Goal: Task Accomplishment & Management: Use online tool/utility

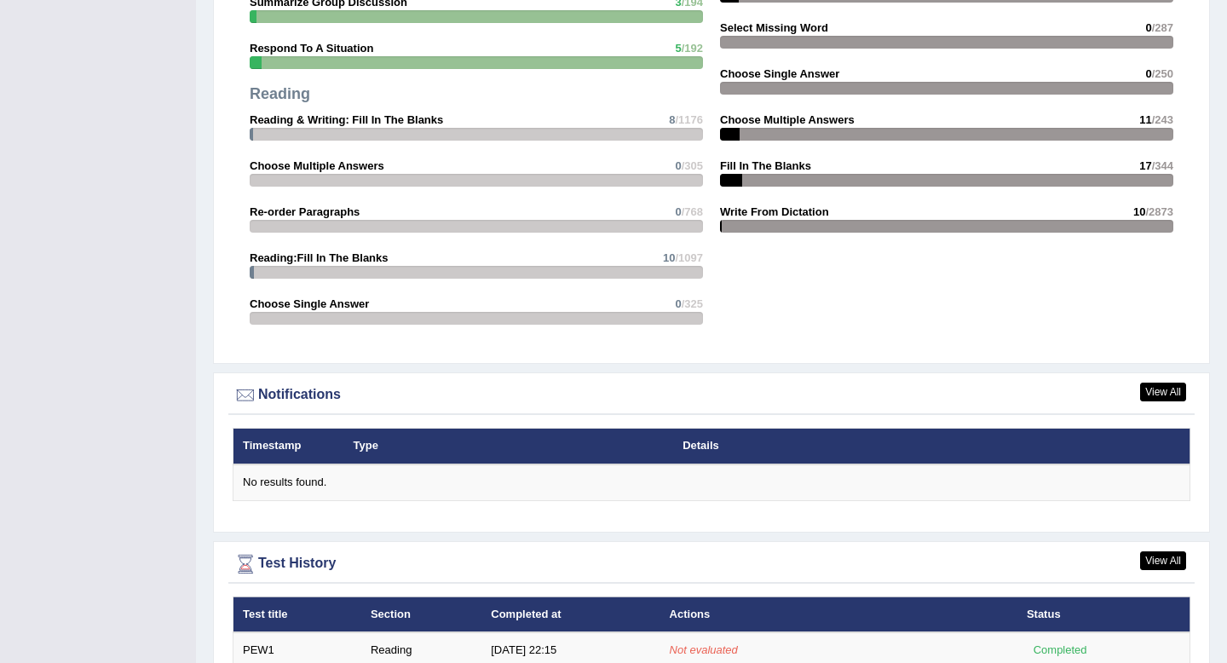
scroll to position [1850, 0]
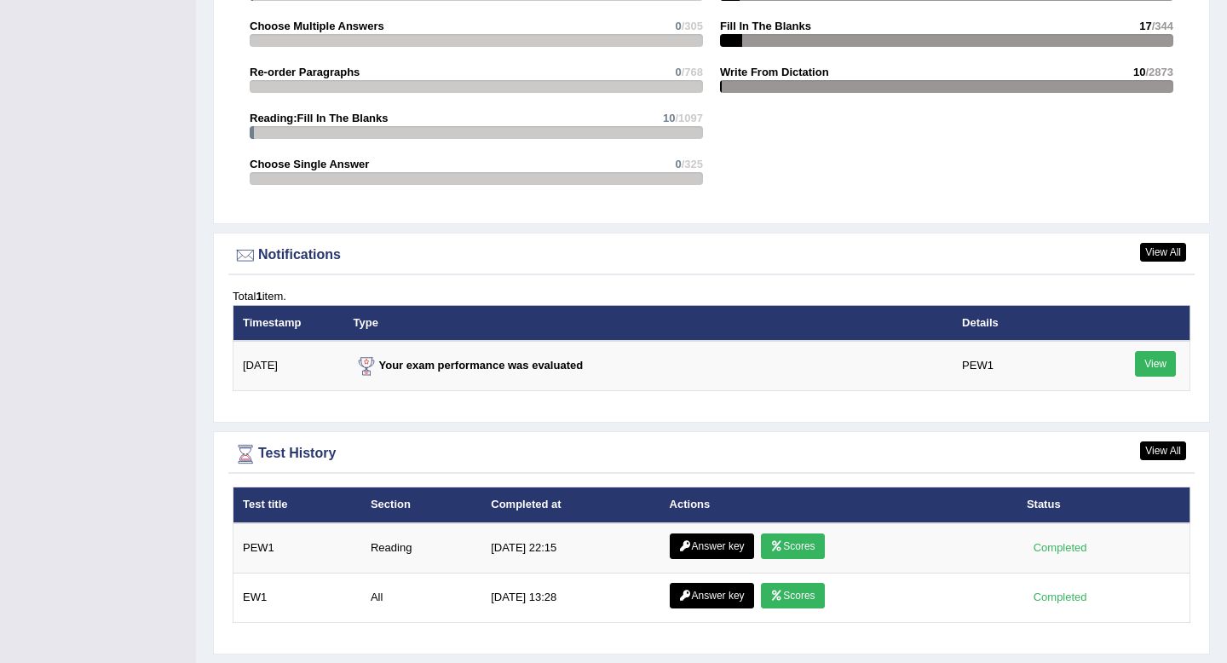
scroll to position [1894, 0]
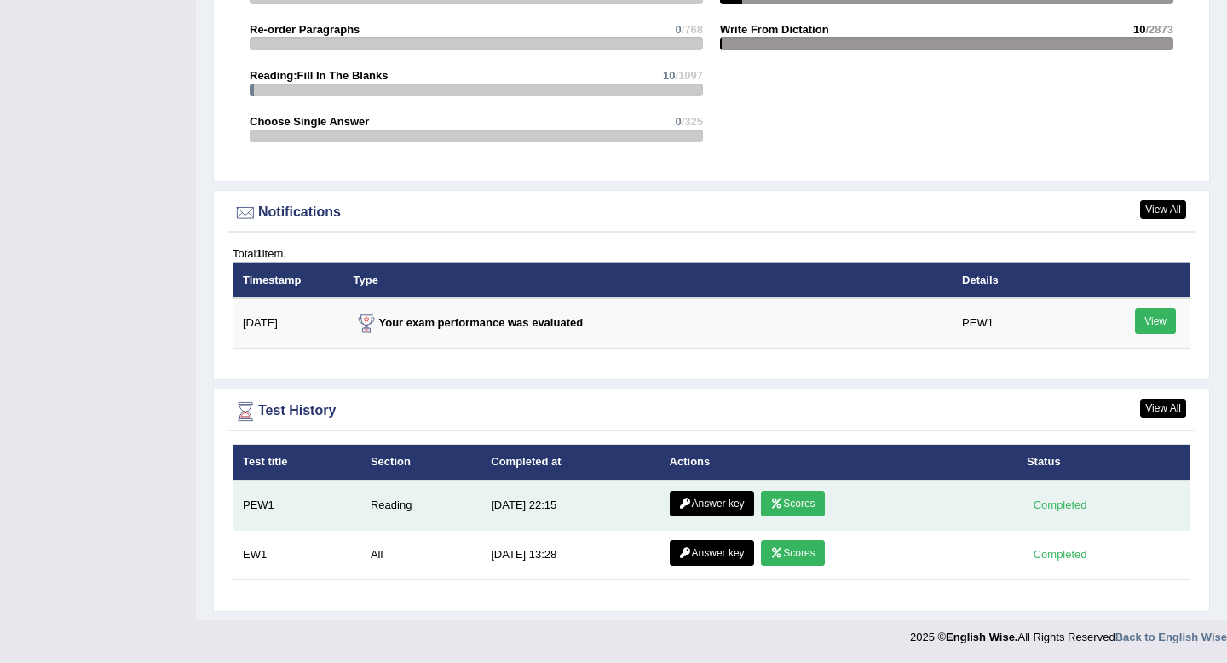
click at [794, 505] on link "Scores" at bounding box center [792, 504] width 63 height 26
click at [785, 502] on link "Scores" at bounding box center [792, 504] width 63 height 26
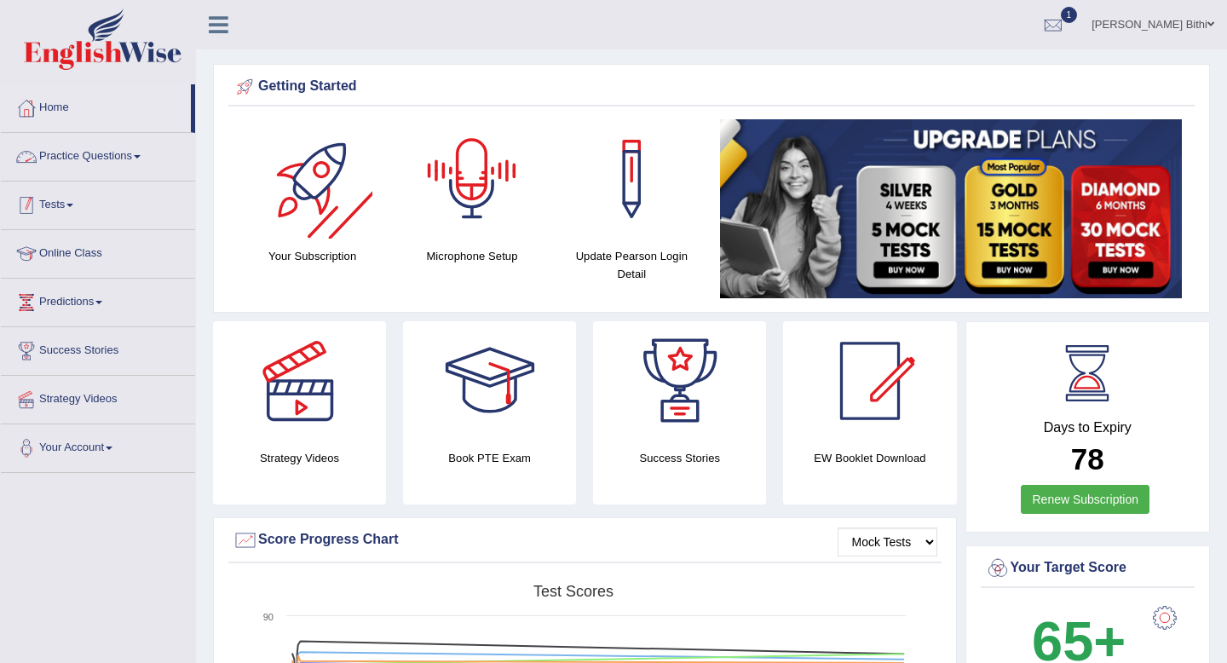
click at [79, 210] on link "Tests" at bounding box center [98, 203] width 194 height 43
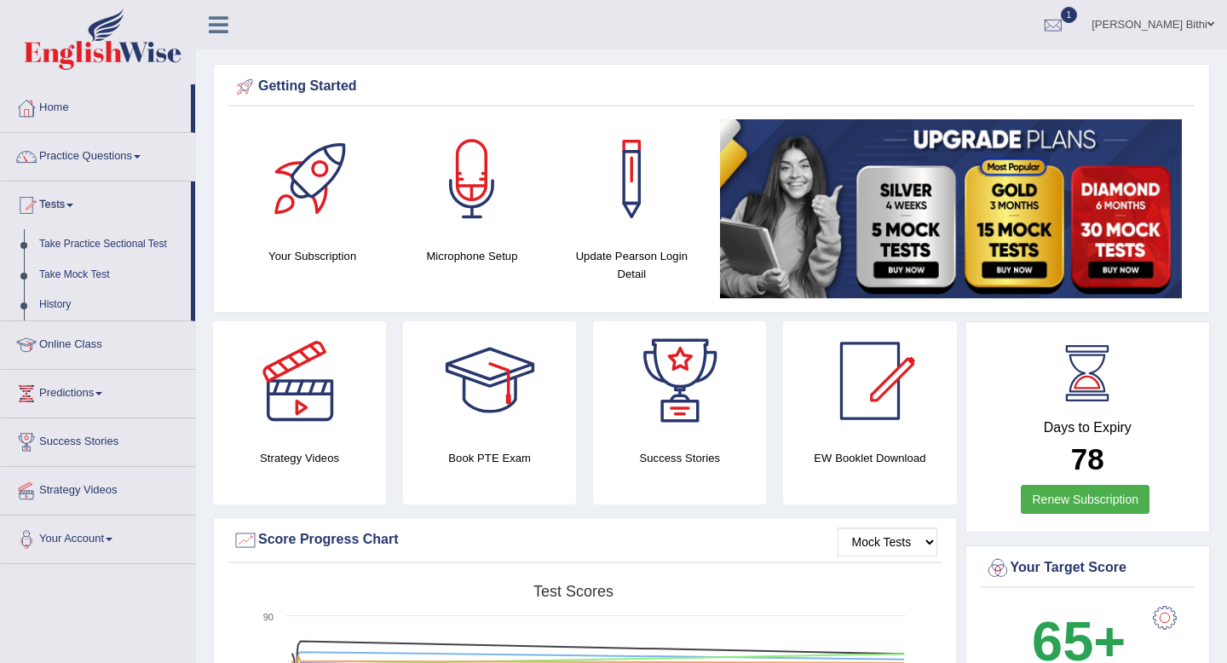
click at [101, 275] on link "Take Mock Test" at bounding box center [111, 275] width 159 height 31
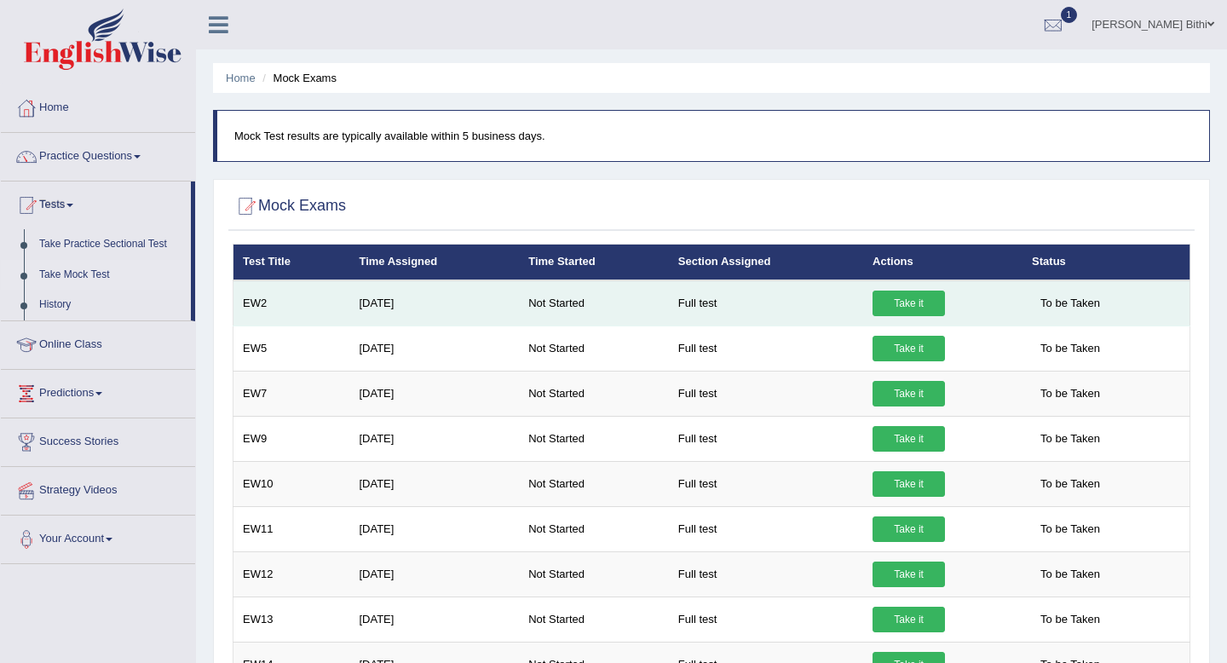
click at [911, 309] on link "Take it" at bounding box center [909, 304] width 72 height 26
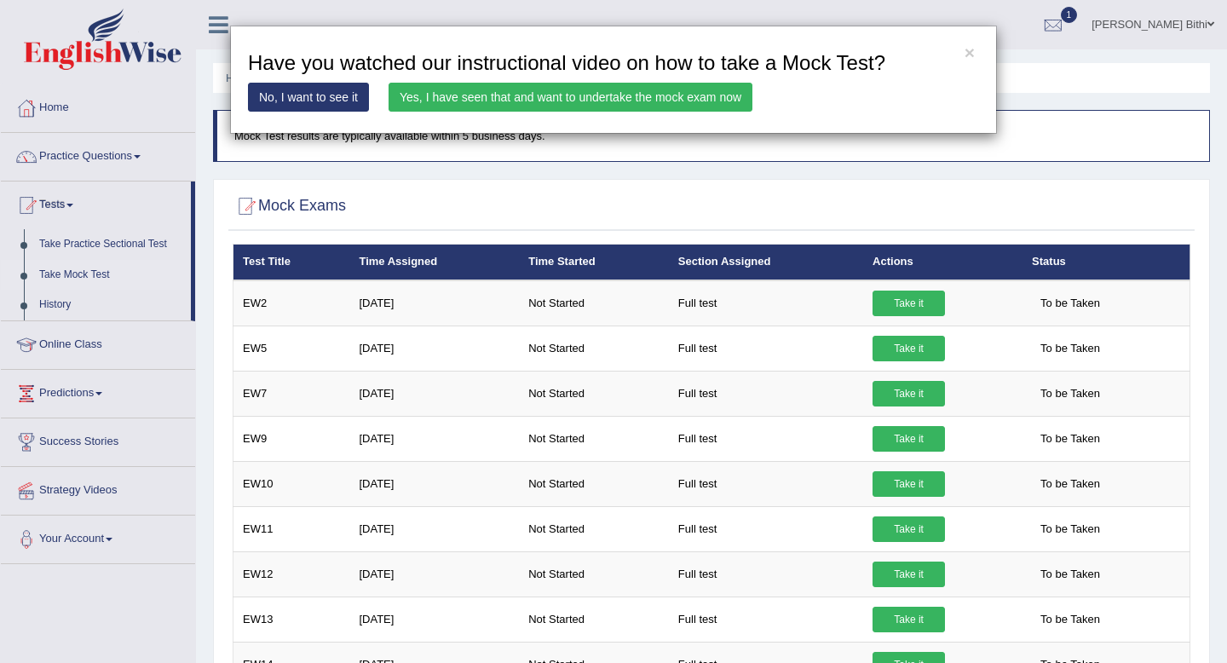
click at [687, 97] on link "Yes, I have seen that and want to undertake the mock exam now" at bounding box center [571, 97] width 364 height 29
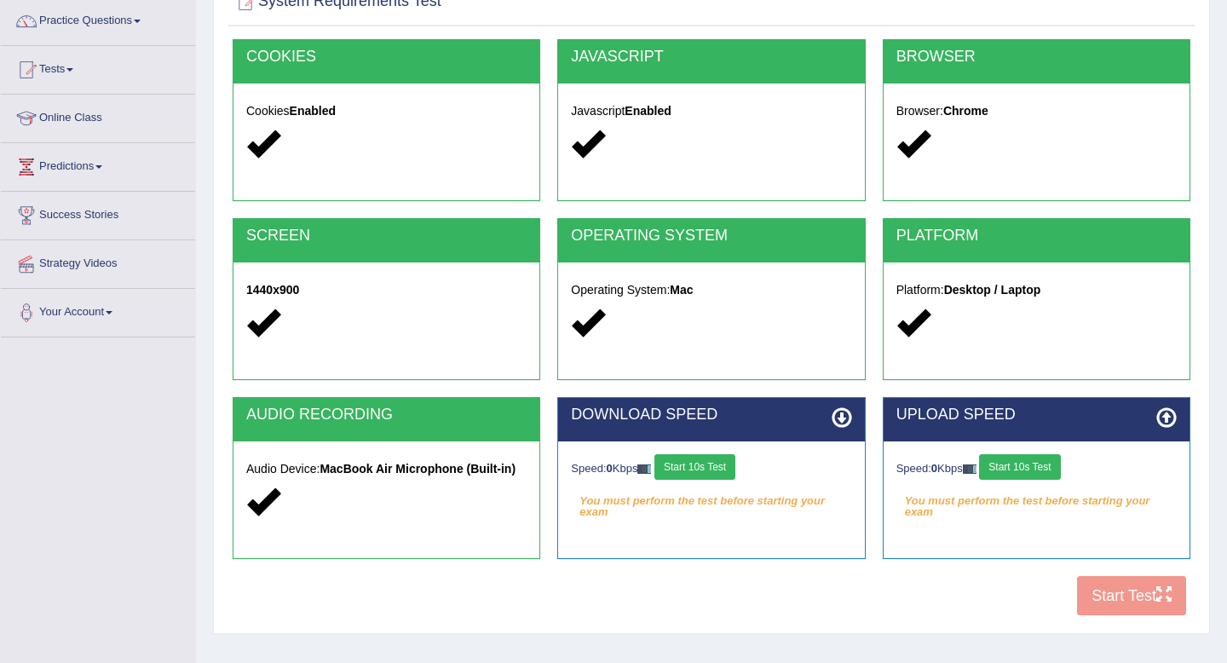
scroll to position [232, 0]
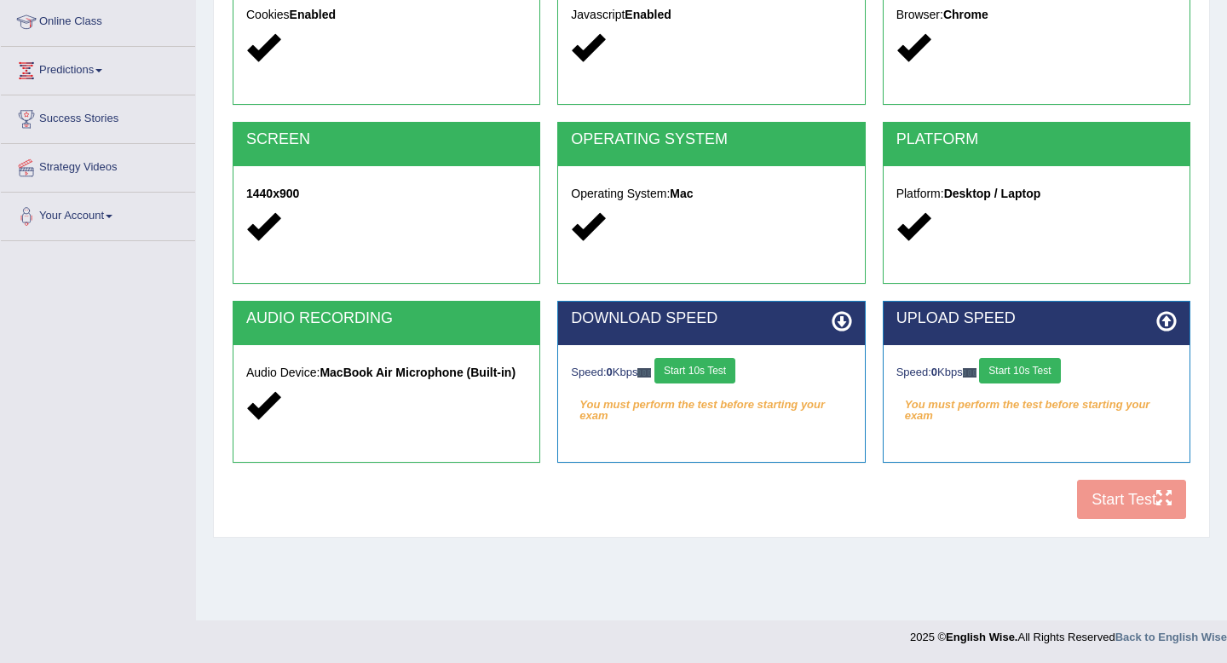
click at [706, 372] on button "Start 10s Test" at bounding box center [695, 371] width 81 height 26
click at [1024, 369] on button "Start 10s Test" at bounding box center [1019, 371] width 81 height 26
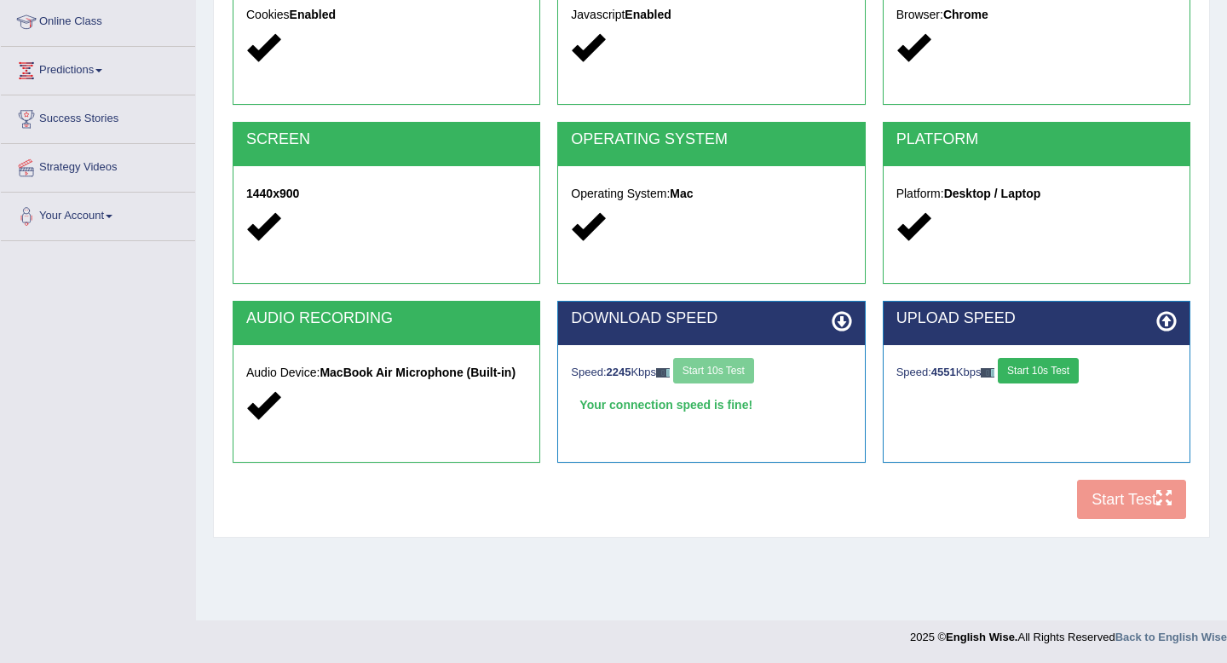
click at [1059, 370] on button "Start 10s Test" at bounding box center [1038, 371] width 81 height 26
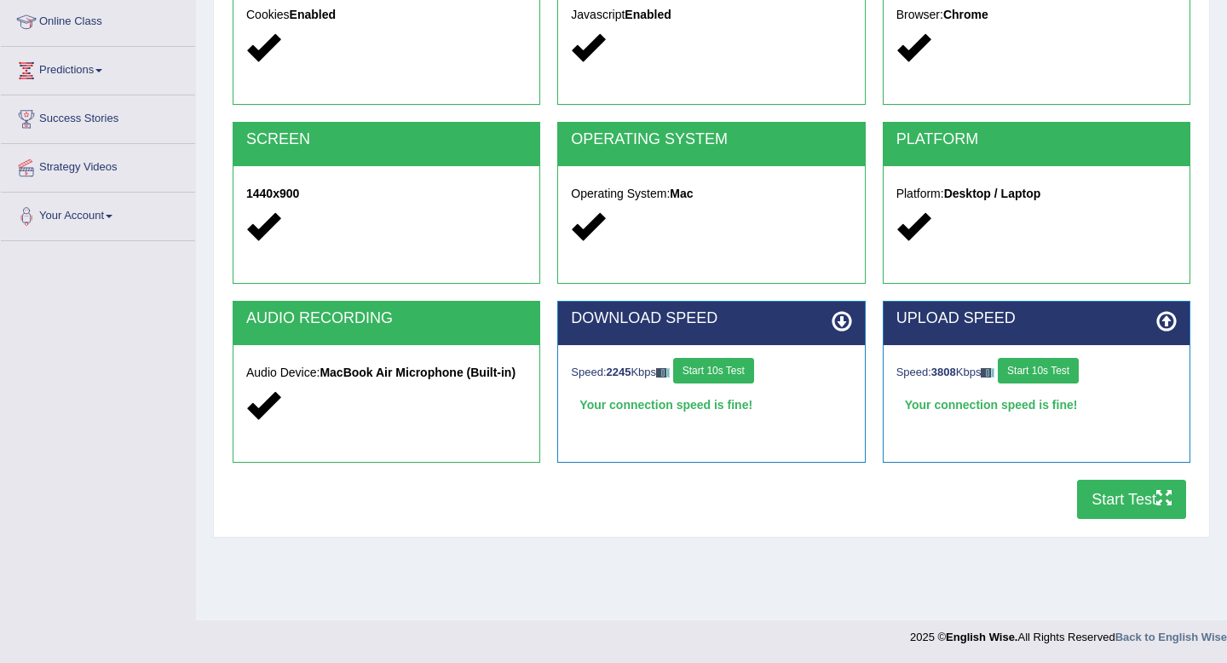
click at [1125, 503] on button "Start Test" at bounding box center [1131, 499] width 109 height 39
